Goal: Transaction & Acquisition: Purchase product/service

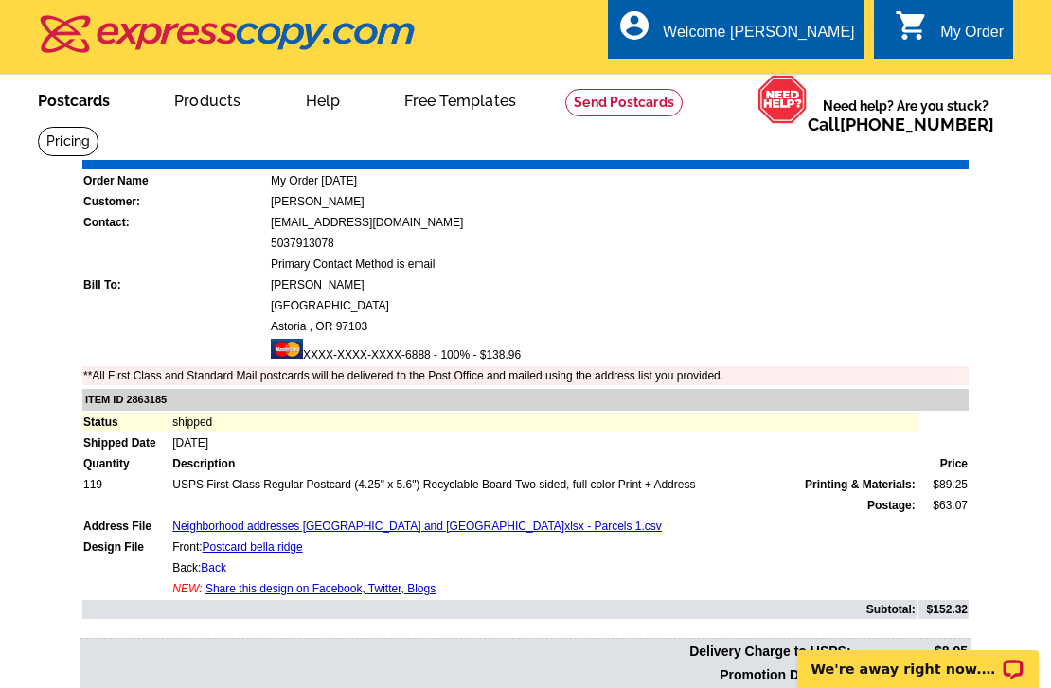
click at [90, 103] on link "Postcards" at bounding box center [74, 99] width 133 height 44
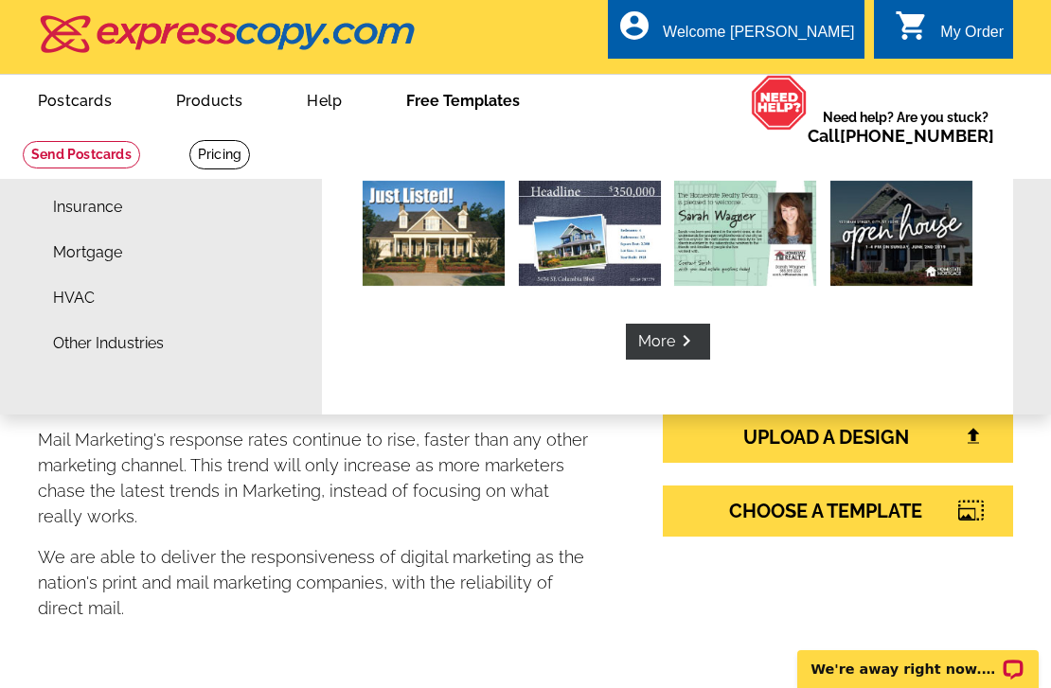
click at [444, 99] on link "Free Templates" at bounding box center [463, 99] width 174 height 44
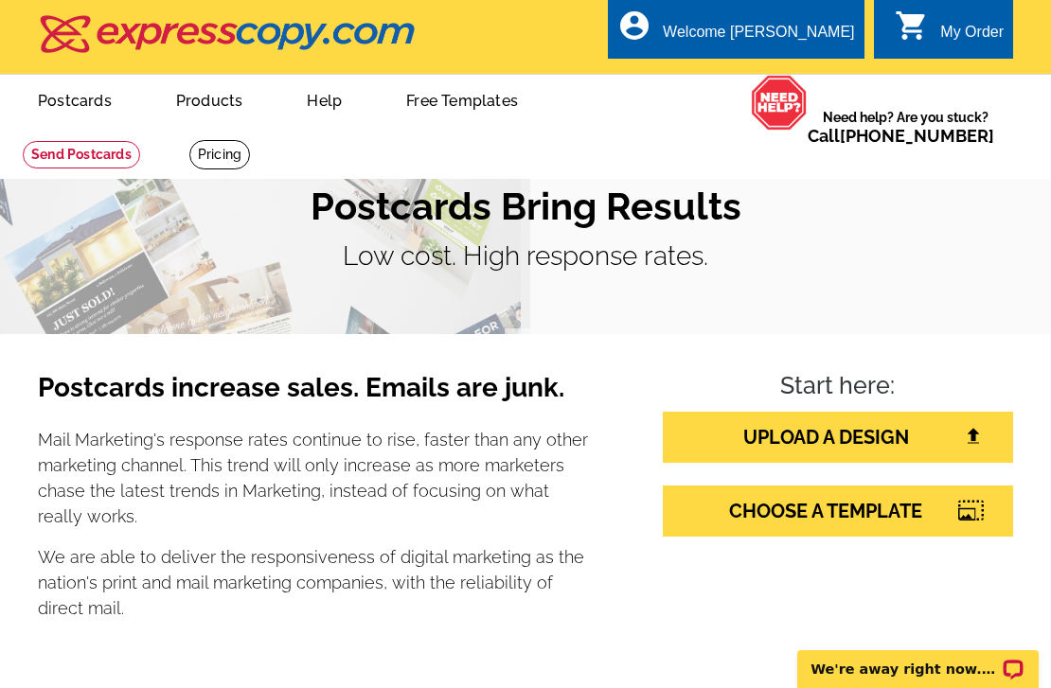
click at [444, 99] on link "Free Templates" at bounding box center [462, 99] width 172 height 44
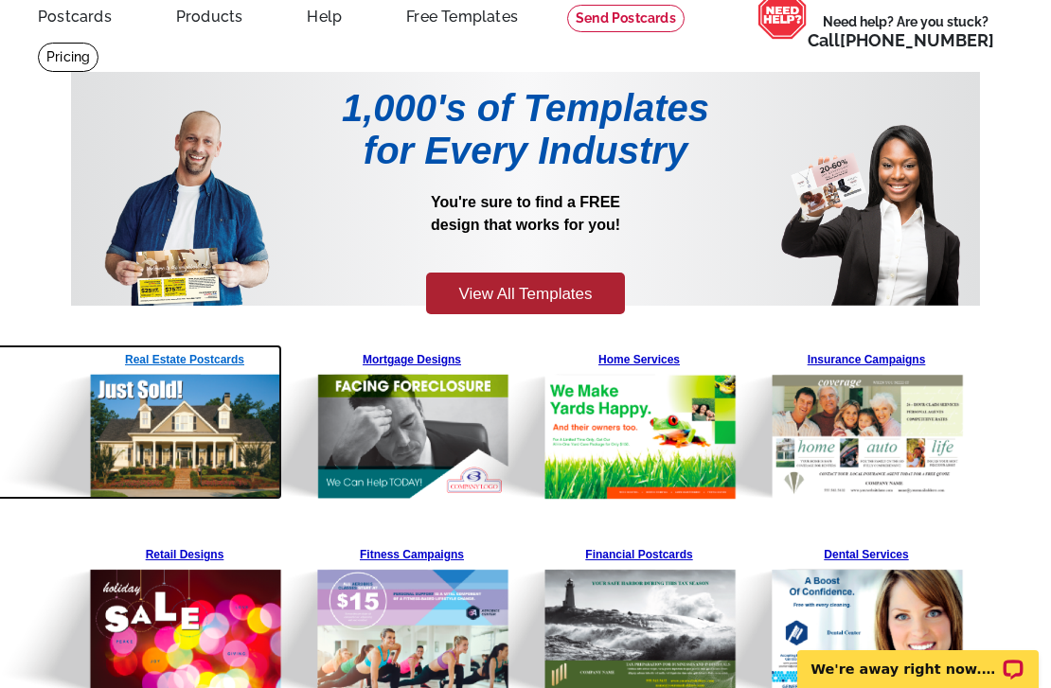
click at [190, 359] on img at bounding box center [137, 422] width 289 height 155
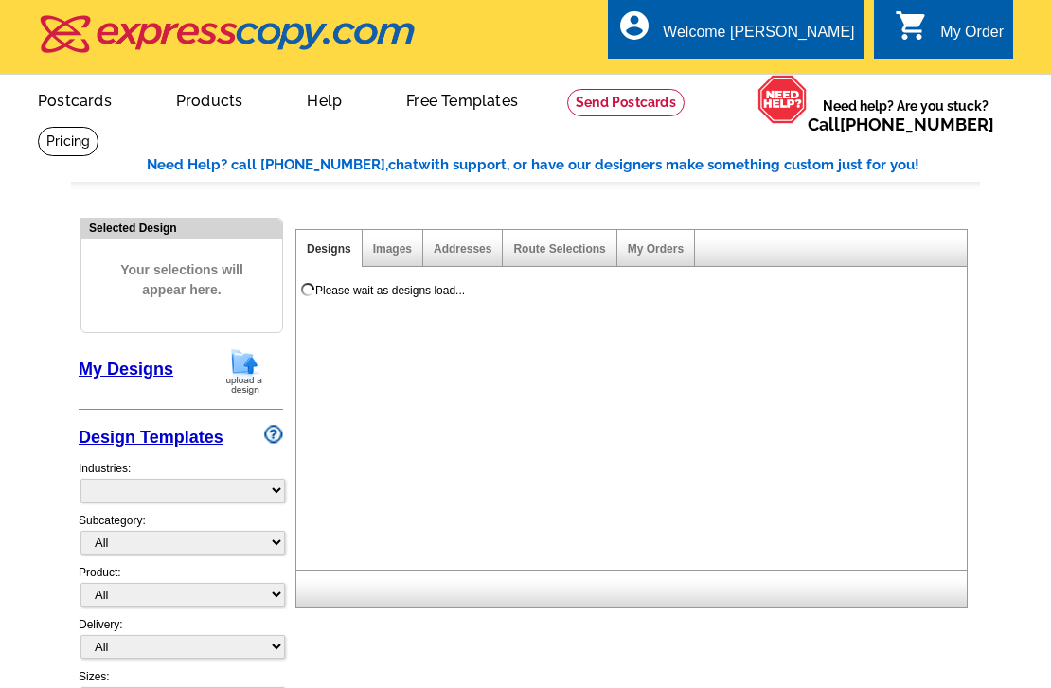
select select "785"
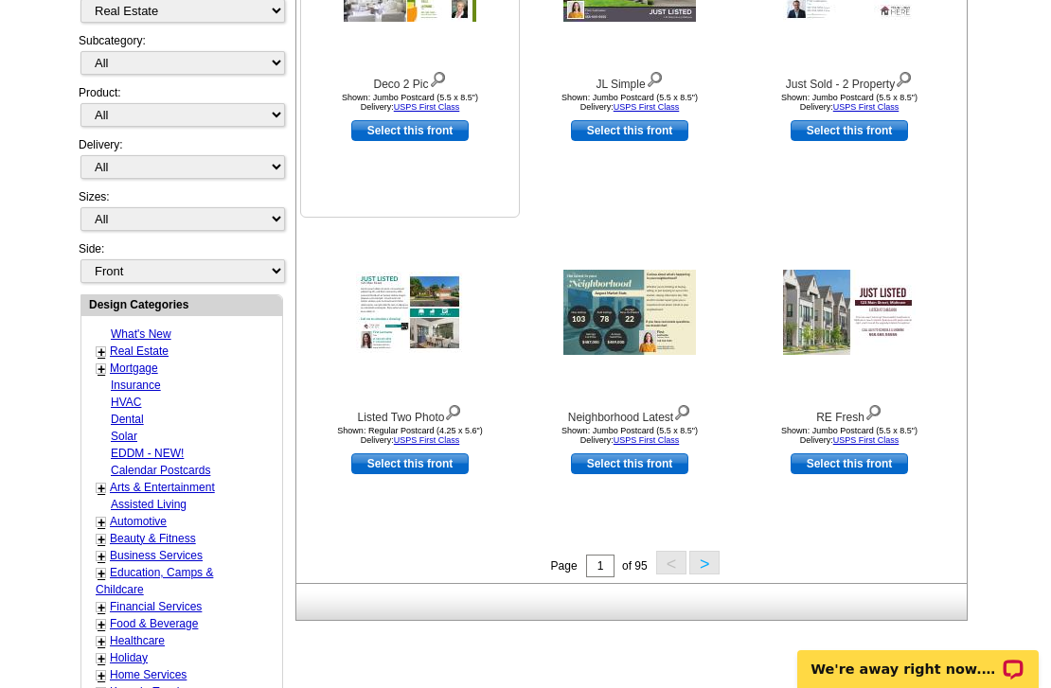
scroll to position [438, 0]
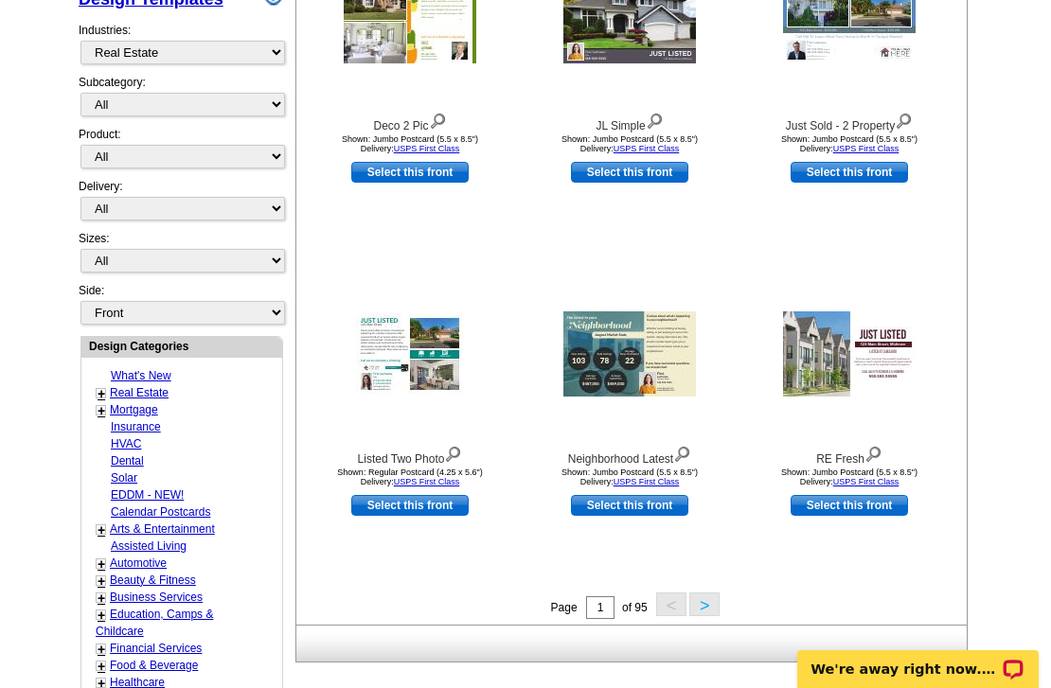
click at [703, 612] on button ">" at bounding box center [704, 605] width 30 height 24
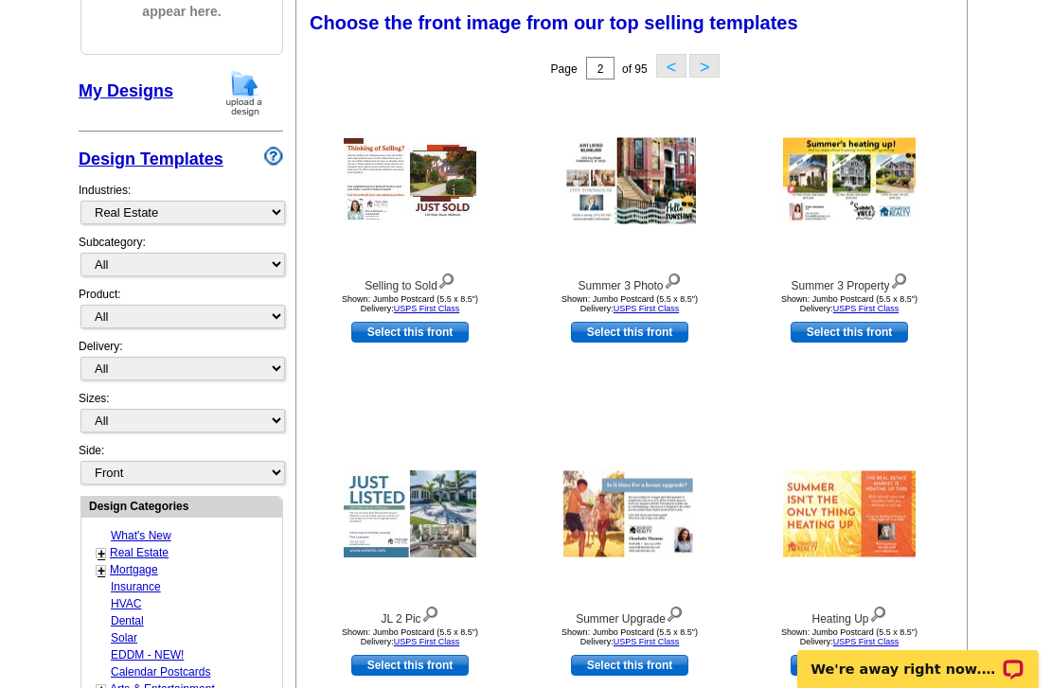
scroll to position [277, 0]
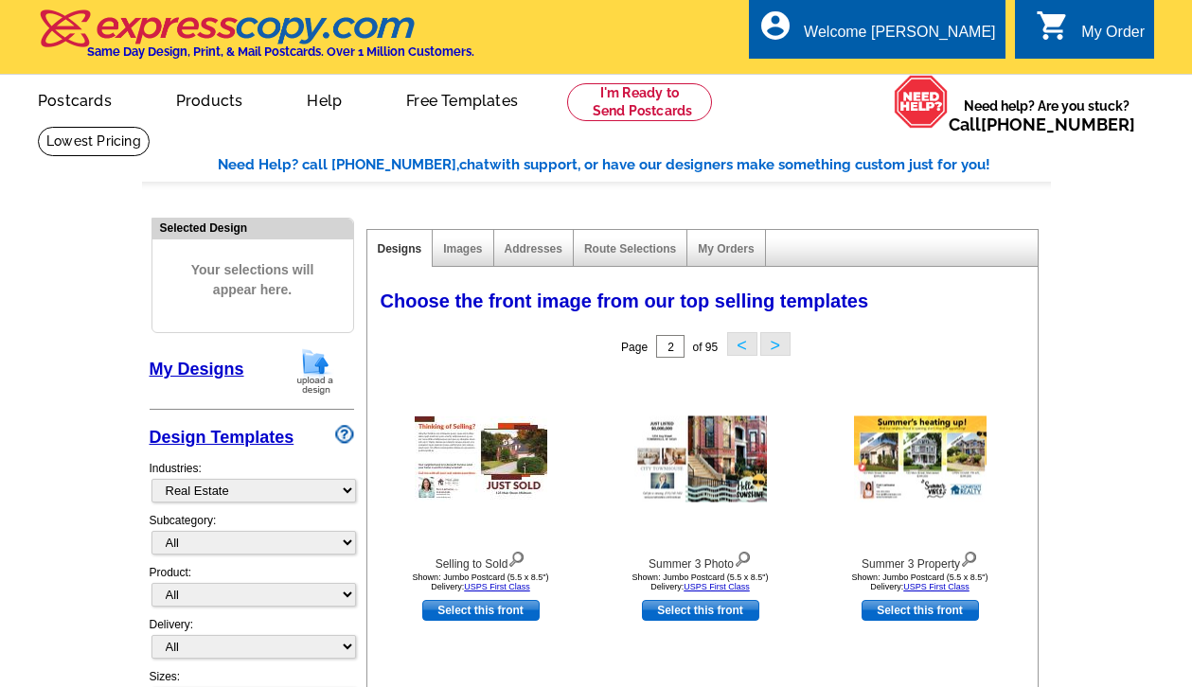
select select "785"
